Goal: Task Accomplishment & Management: Manage account settings

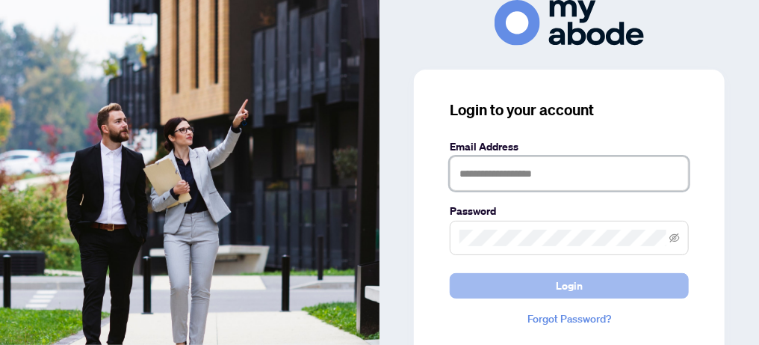
type input "**********"
click at [466, 292] on button "Login" at bounding box center [569, 285] width 239 height 25
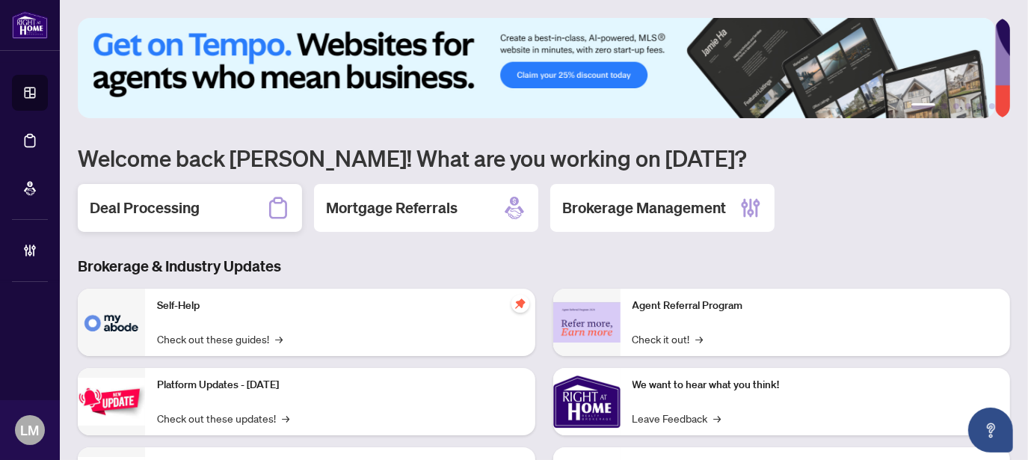
click at [213, 208] on div "Deal Processing" at bounding box center [190, 208] width 224 height 48
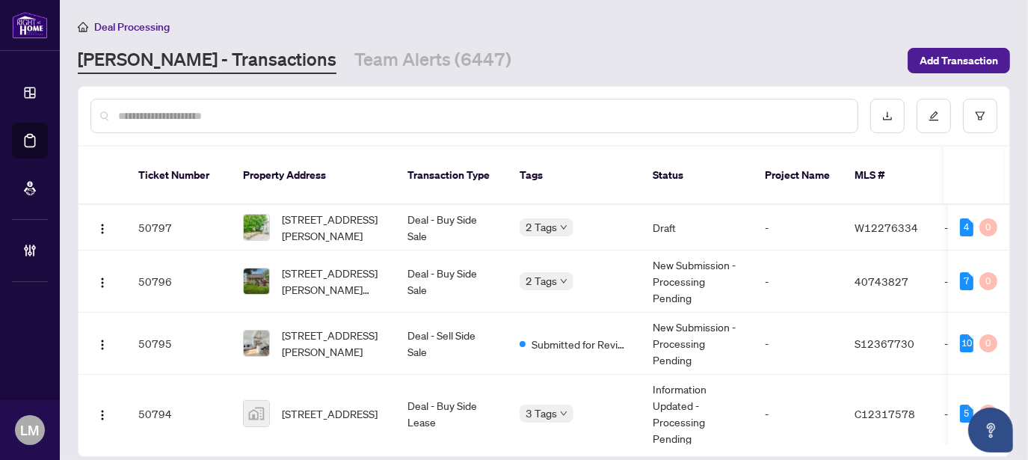
click at [336, 117] on input "text" at bounding box center [481, 116] width 727 height 16
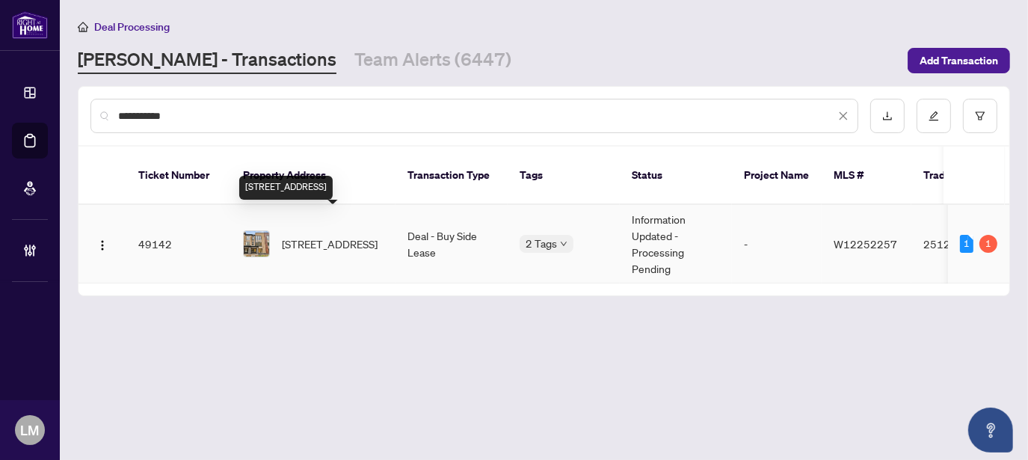
type input "**********"
click at [344, 235] on span "[STREET_ADDRESS]" at bounding box center [330, 243] width 96 height 16
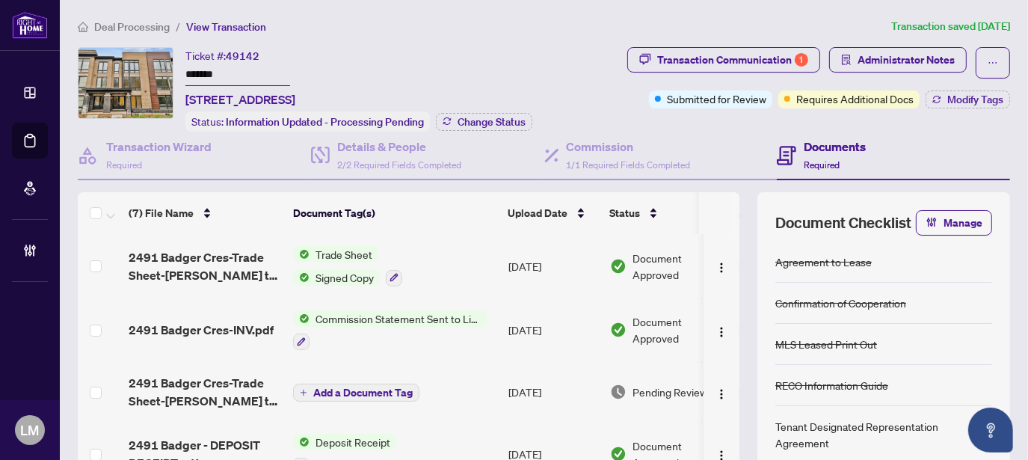
scroll to position [99, 0]
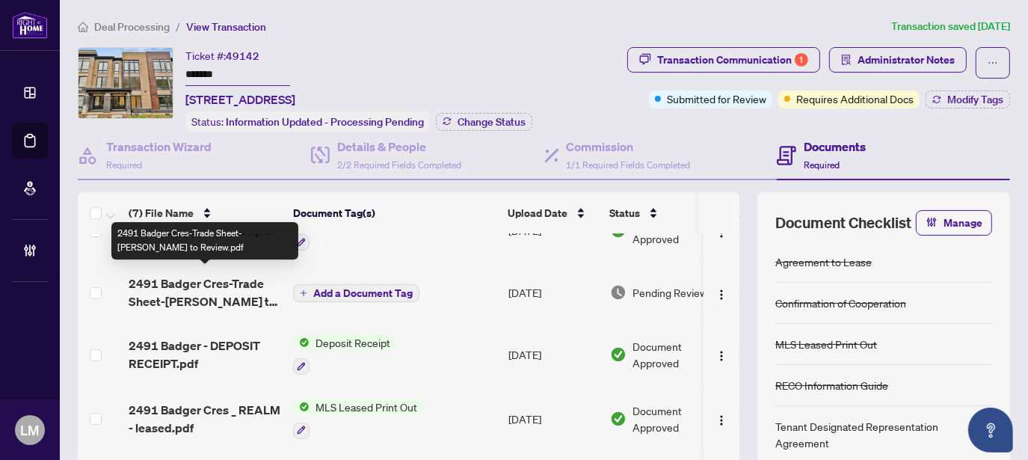
click at [143, 289] on span "2491 Badger Cres-Trade Sheet-[PERSON_NAME] to Review.pdf" at bounding box center [205, 292] width 152 height 36
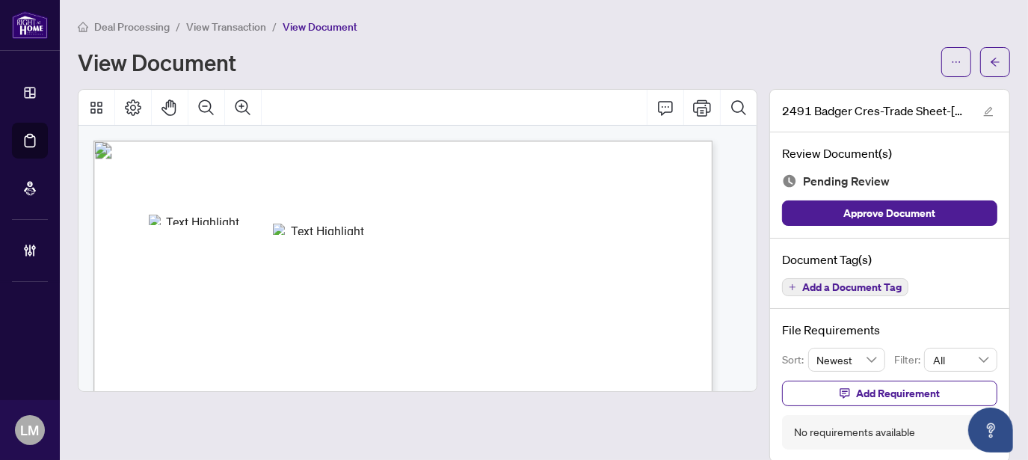
click at [231, 24] on span "View Transaction" at bounding box center [226, 26] width 80 height 13
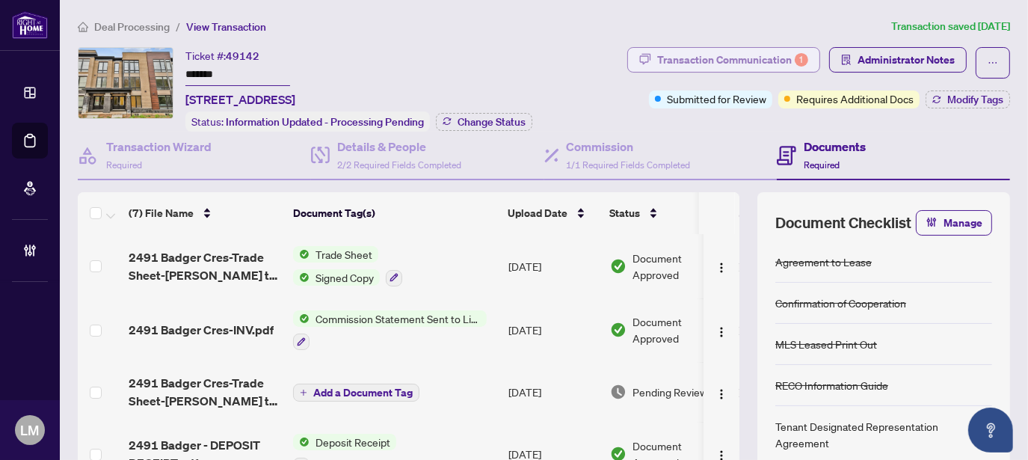
click at [676, 58] on div "Transaction Communication 1" at bounding box center [732, 60] width 151 height 24
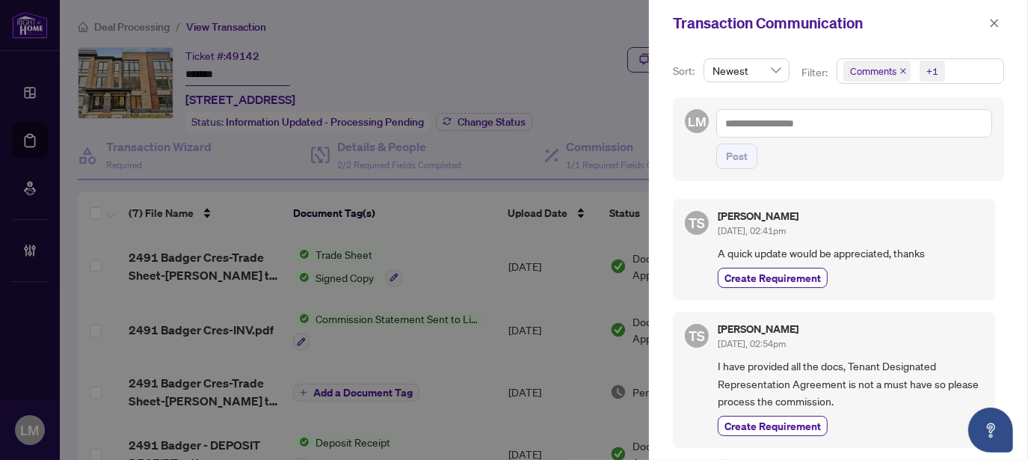
click at [550, 58] on div at bounding box center [514, 230] width 1028 height 460
click at [998, 20] on icon "close" at bounding box center [994, 23] width 10 height 10
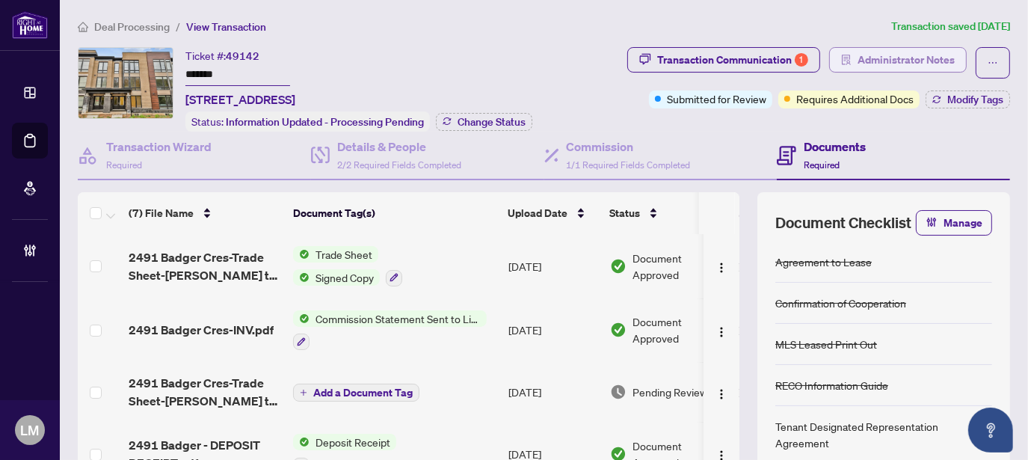
click at [917, 55] on span "Administrator Notes" at bounding box center [905, 60] width 97 height 24
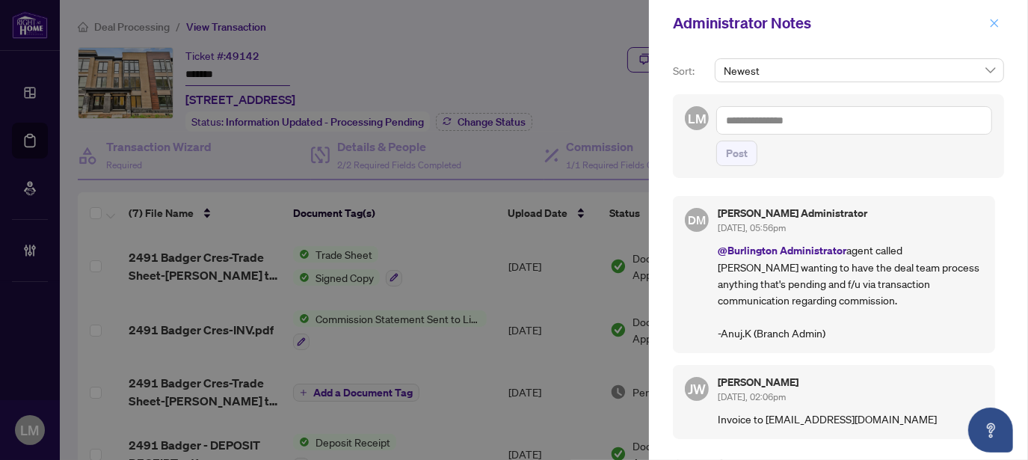
click at [995, 22] on icon "close" at bounding box center [994, 23] width 8 height 8
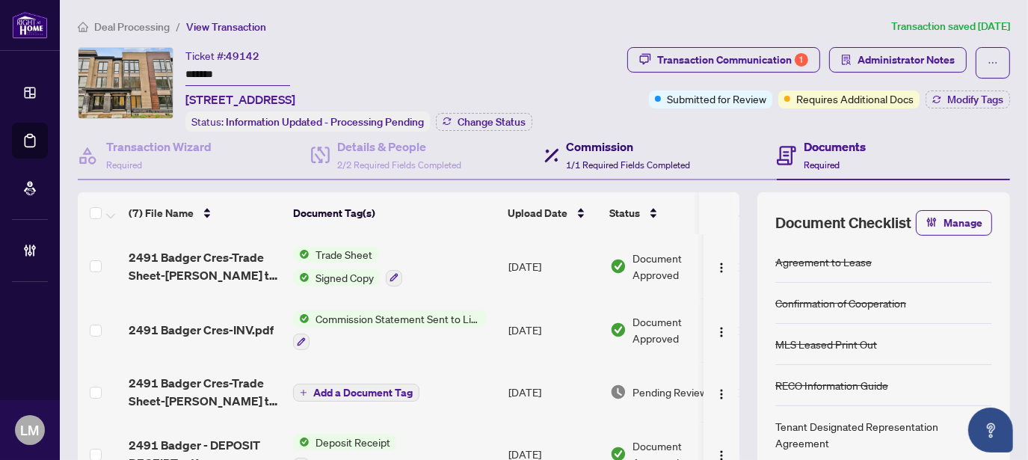
click at [591, 146] on h4 "Commission" at bounding box center [629, 147] width 124 height 18
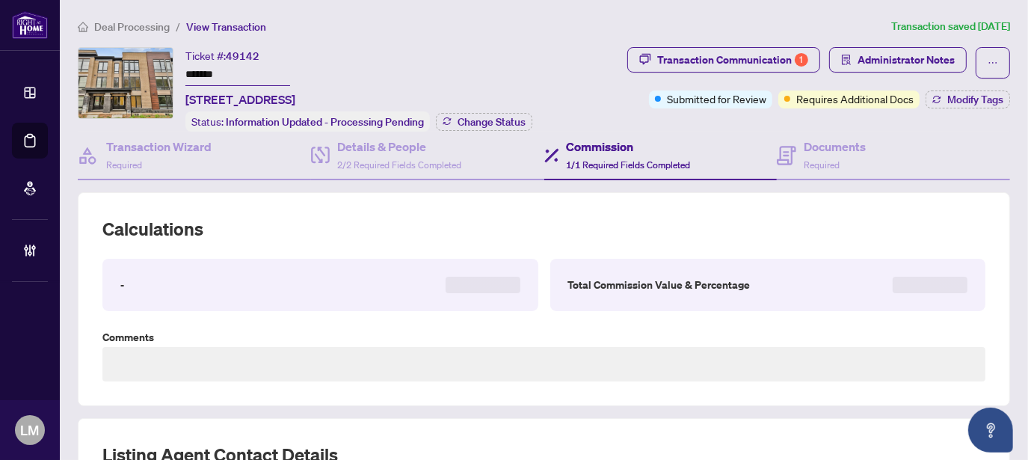
type textarea "**********"
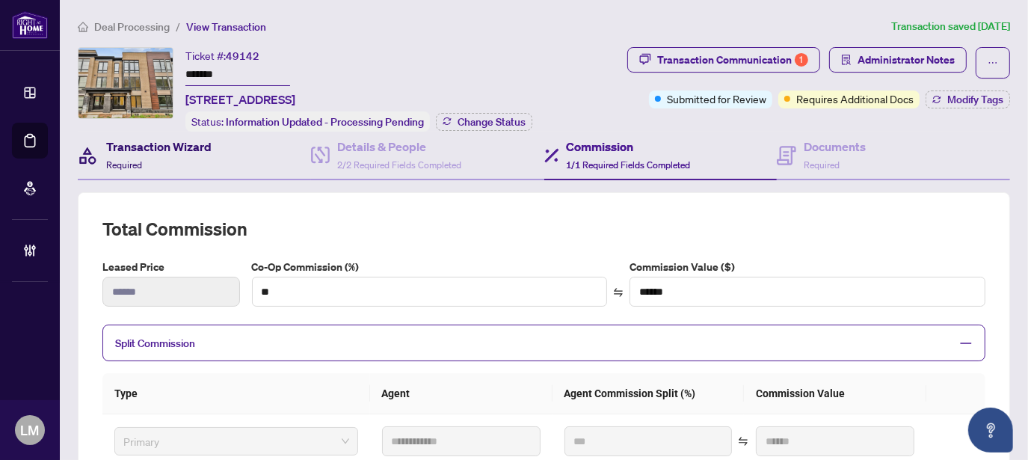
click at [167, 152] on div "Transaction Wizard Required" at bounding box center [158, 155] width 105 height 35
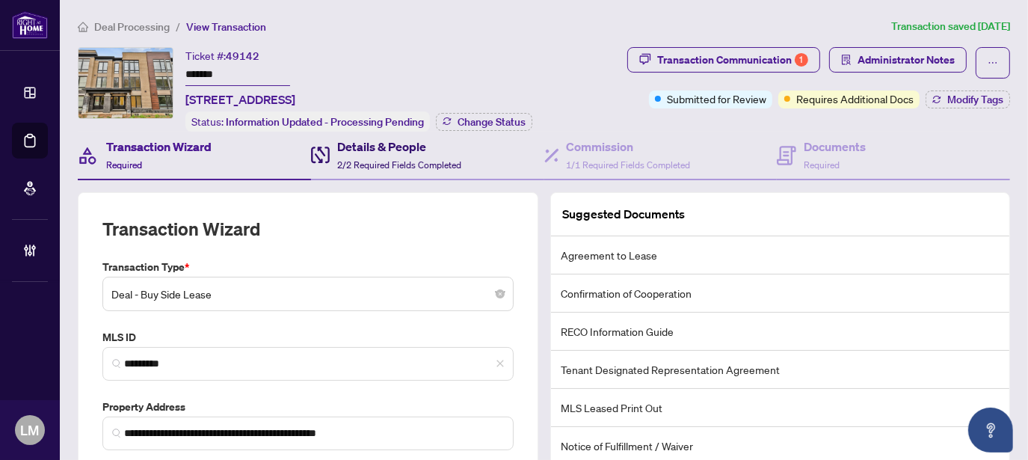
click at [407, 159] on span "2/2 Required Fields Completed" at bounding box center [399, 164] width 124 height 11
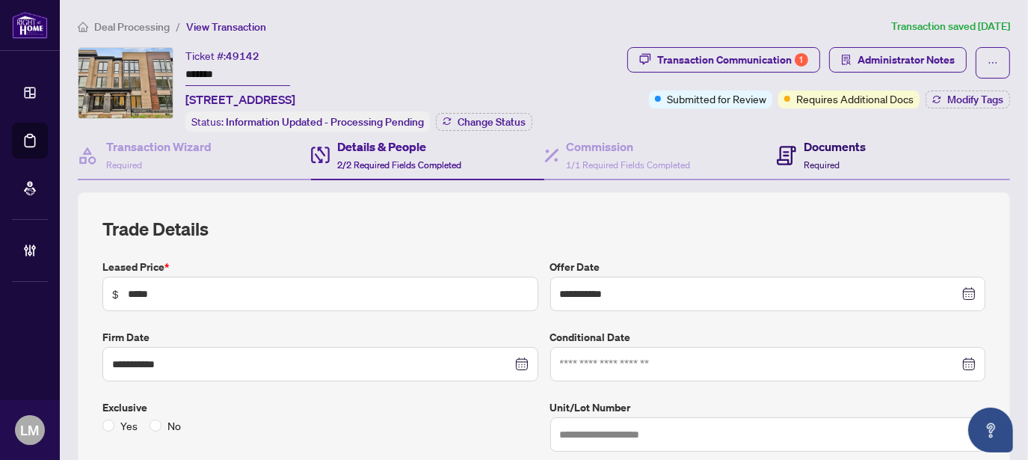
click at [789, 138] on div "Documents Required" at bounding box center [821, 155] width 89 height 35
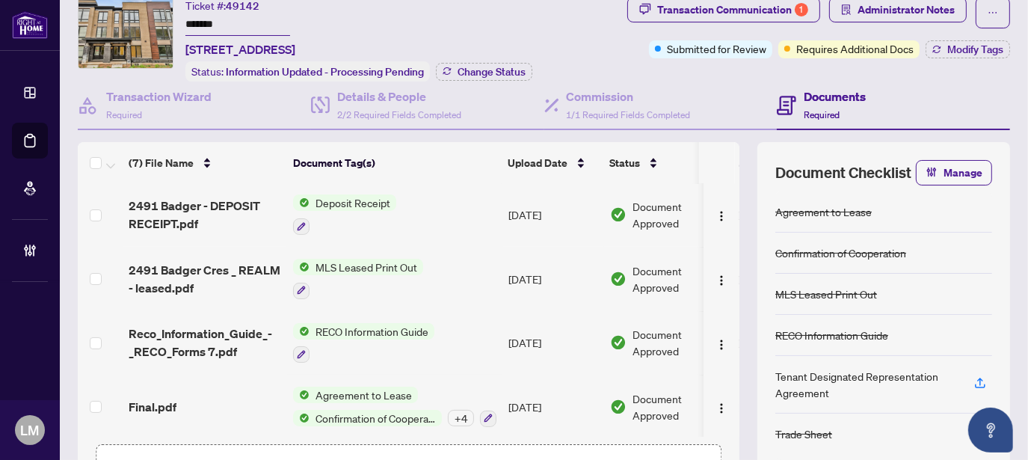
scroll to position [149, 0]
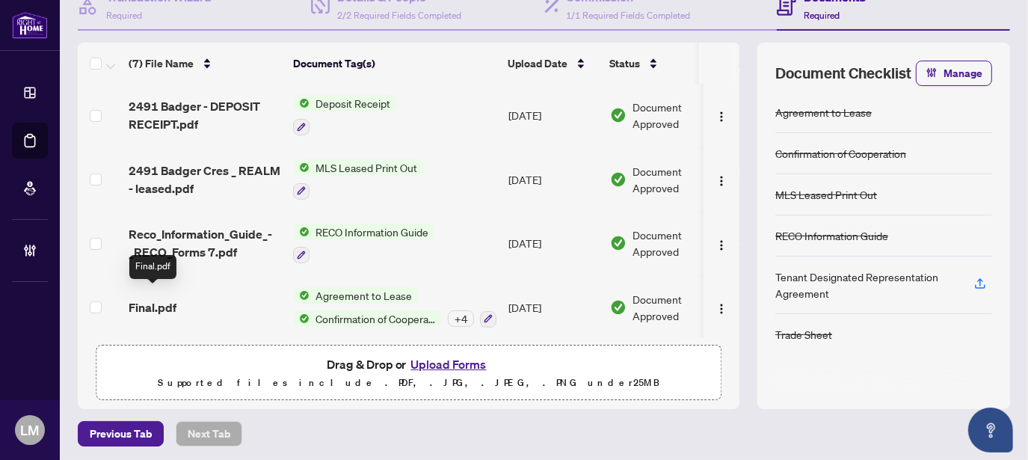
click at [150, 298] on span "Final.pdf" at bounding box center [153, 307] width 48 height 18
